Goal: Information Seeking & Learning: Learn about a topic

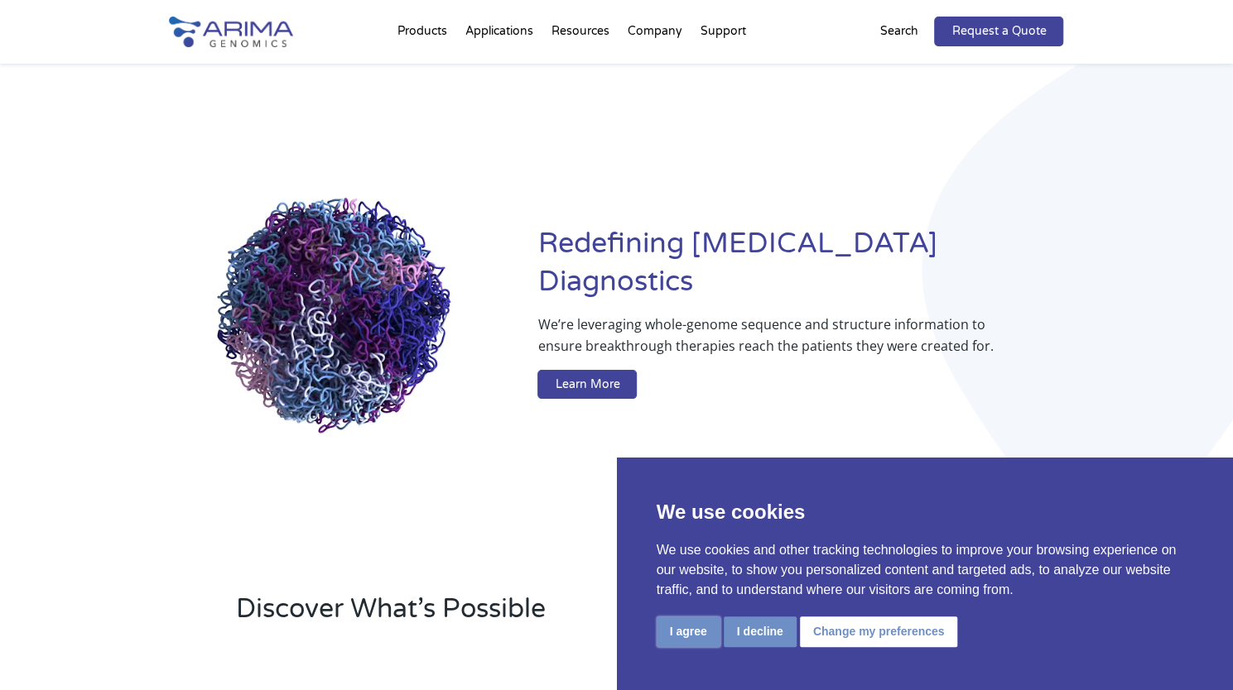
click at [692, 635] on button "I agree" at bounding box center [689, 632] width 64 height 31
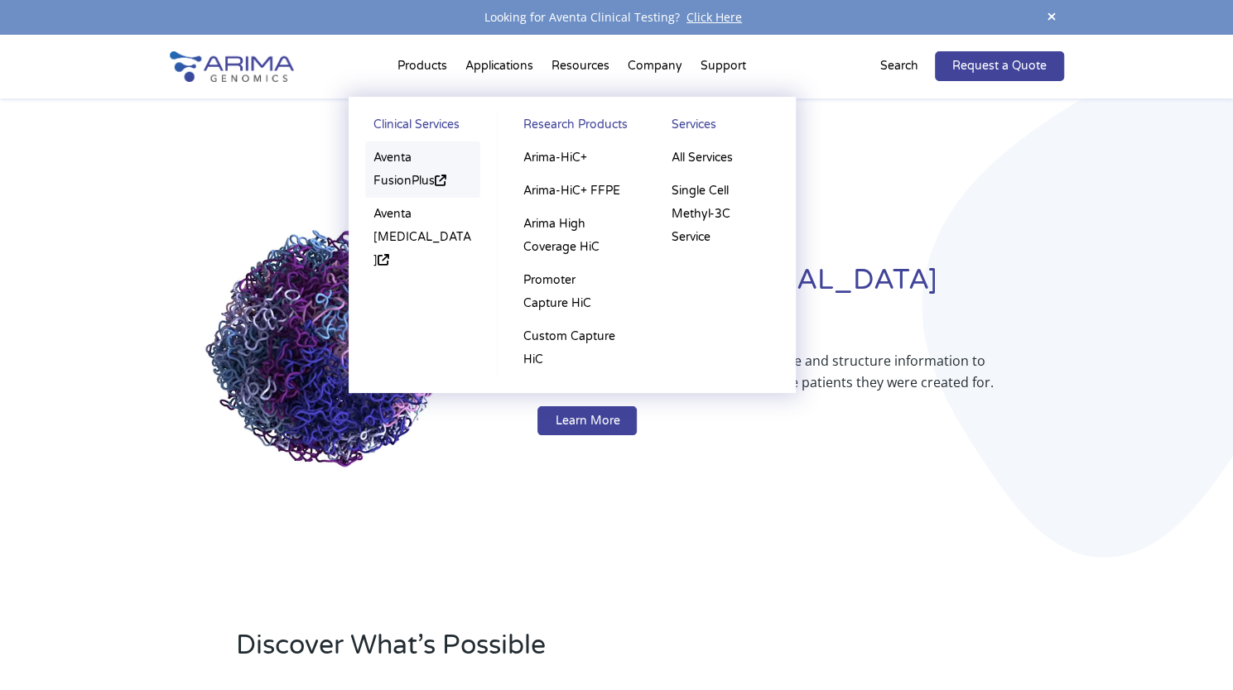
click at [416, 190] on link "Aventa FusionPlus" at bounding box center [423, 170] width 116 height 56
